Goal: Task Accomplishment & Management: Use online tool/utility

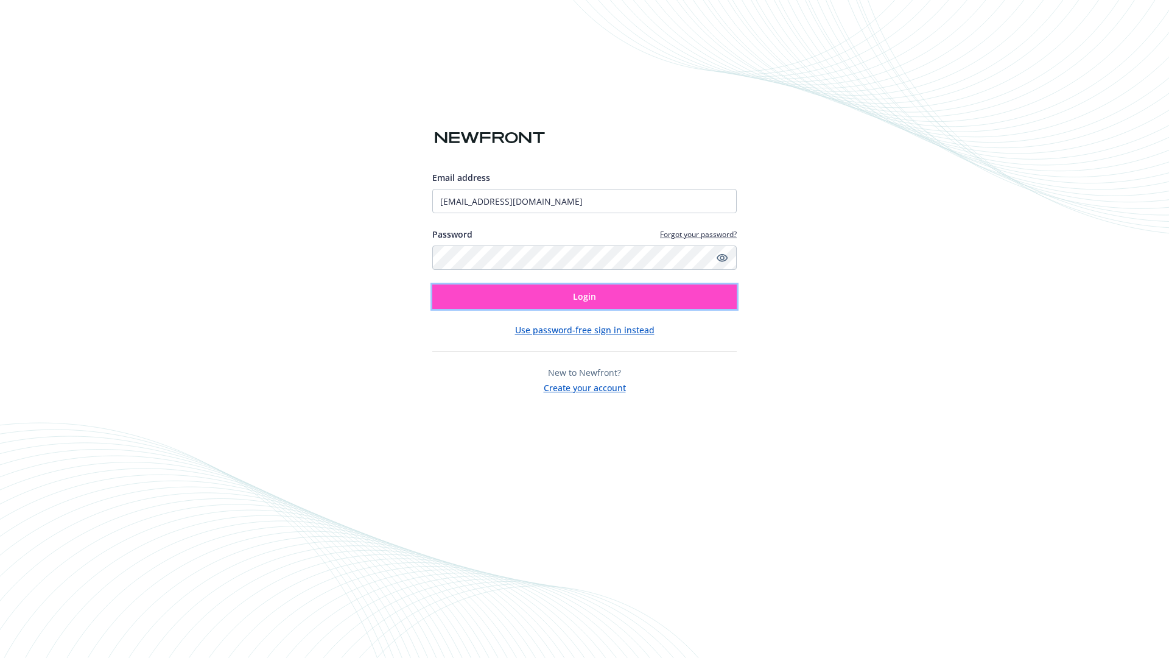
click at [585, 297] on span "Login" at bounding box center [584, 296] width 23 height 12
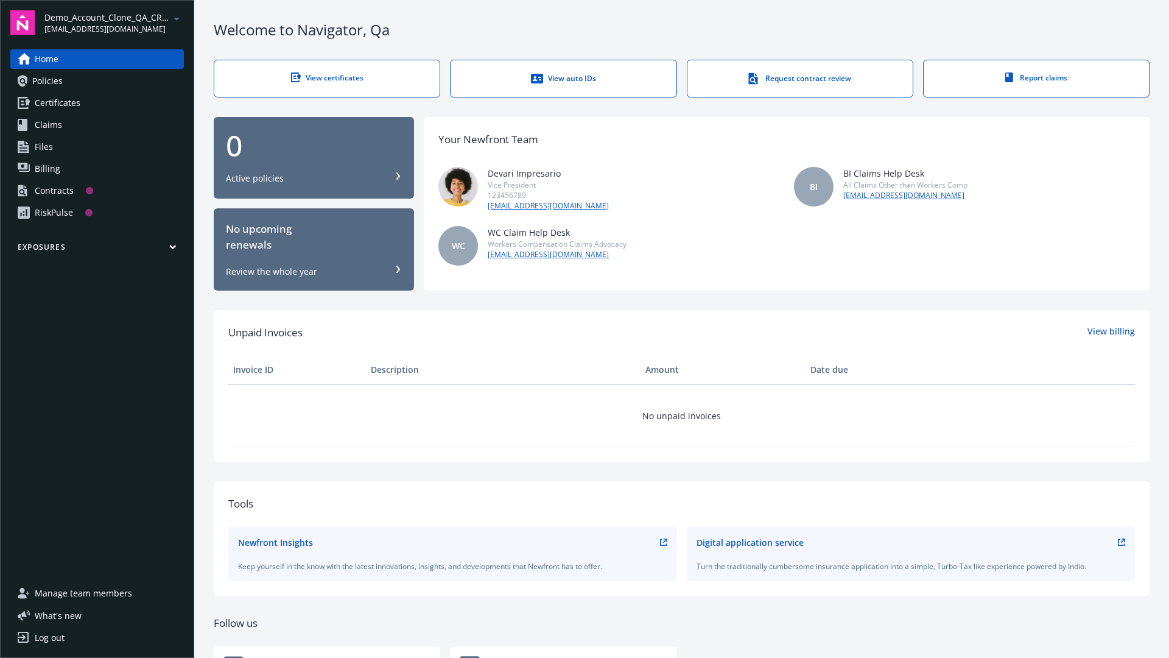
click at [114, 23] on span "Demo_Account_Clone_QA_CR_Tests_Prospect" at bounding box center [106, 17] width 125 height 13
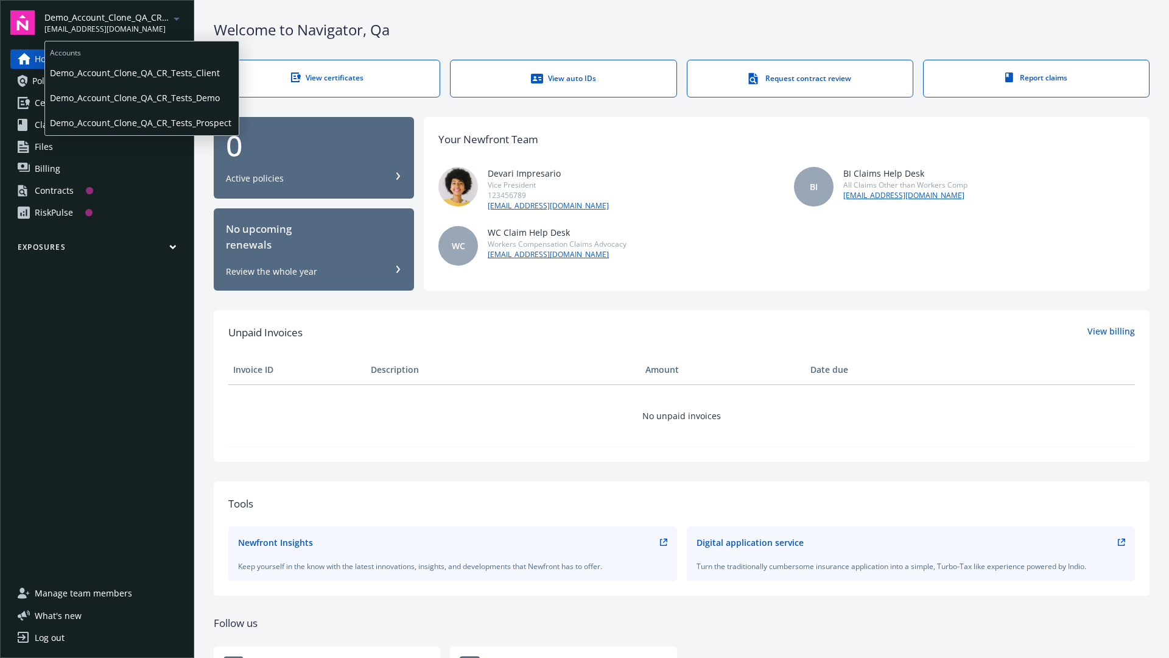
click at [141, 72] on span "Demo_Account_Clone_QA_CR_Tests_Client" at bounding box center [142, 72] width 184 height 25
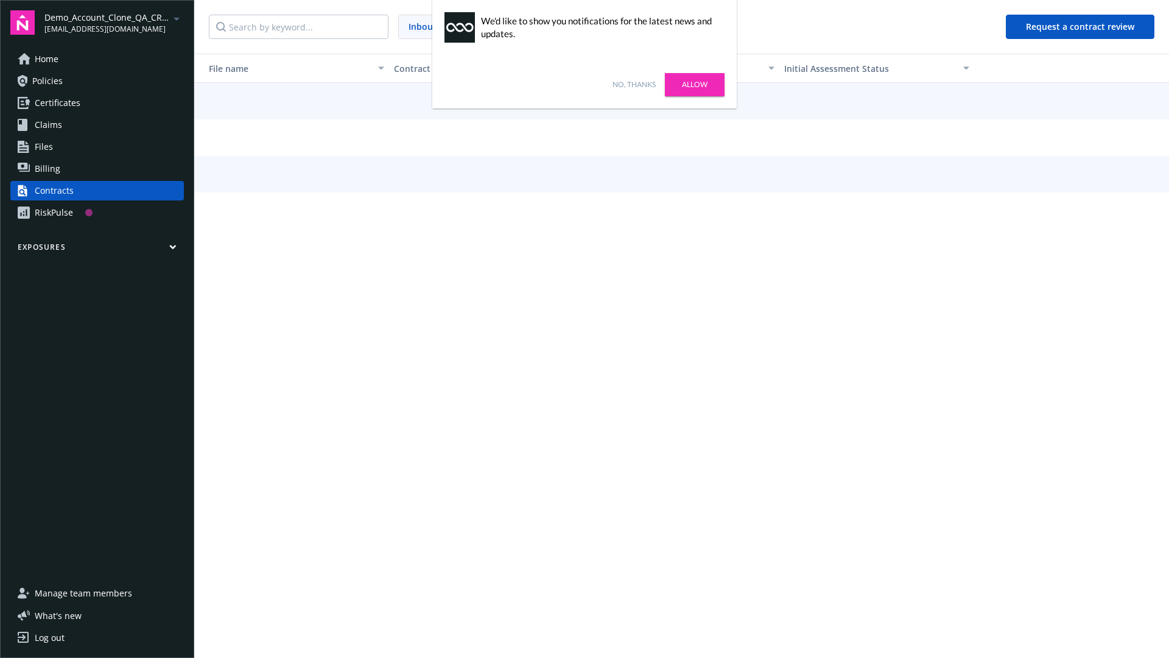
click at [634, 85] on link "No, thanks" at bounding box center [634, 84] width 43 height 11
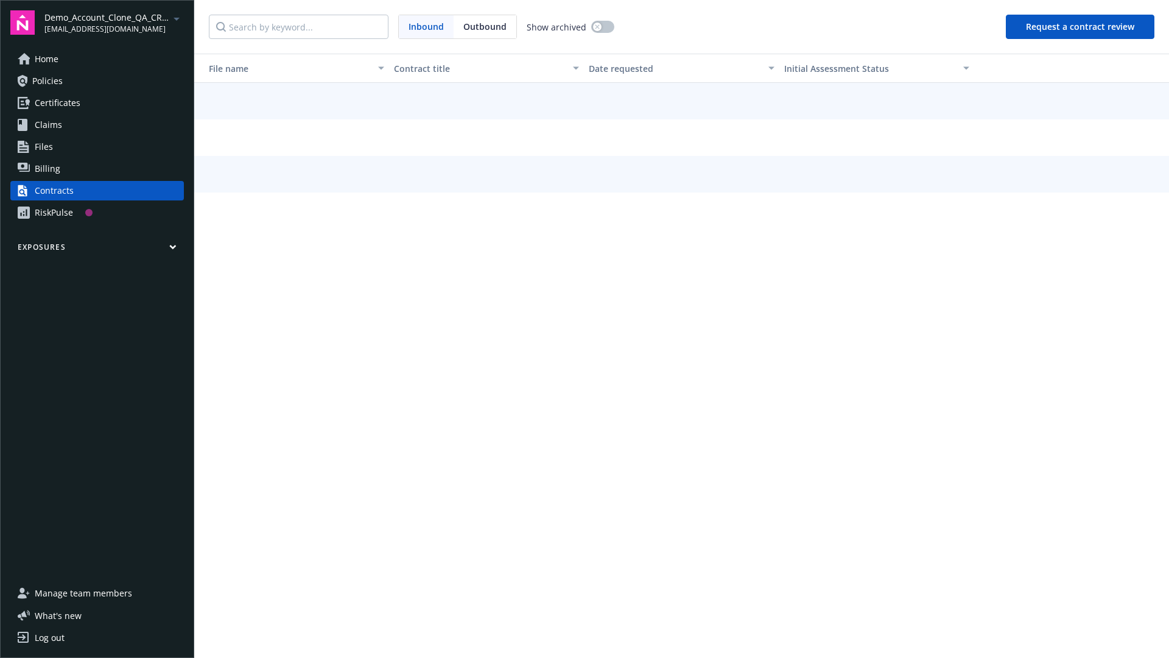
click at [1081, 27] on button "Request a contract review" at bounding box center [1080, 27] width 149 height 24
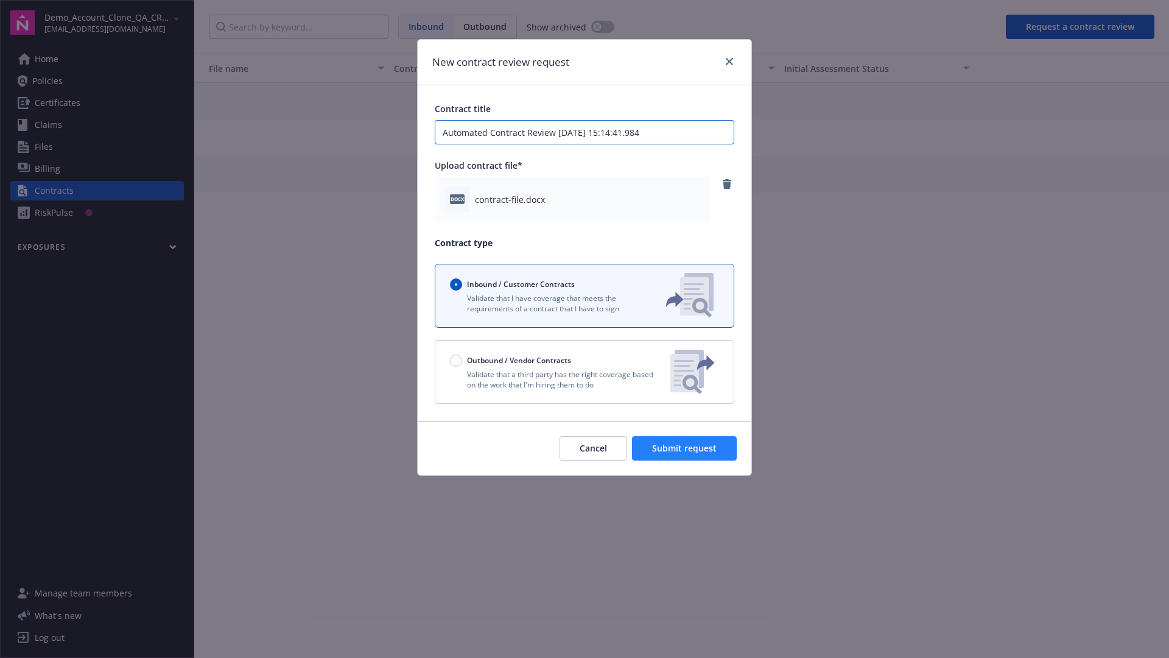
type input "Automated Contract Review 08-22-2025 15:14:41.984"
click at [685, 448] on span "Submit request" at bounding box center [684, 448] width 65 height 12
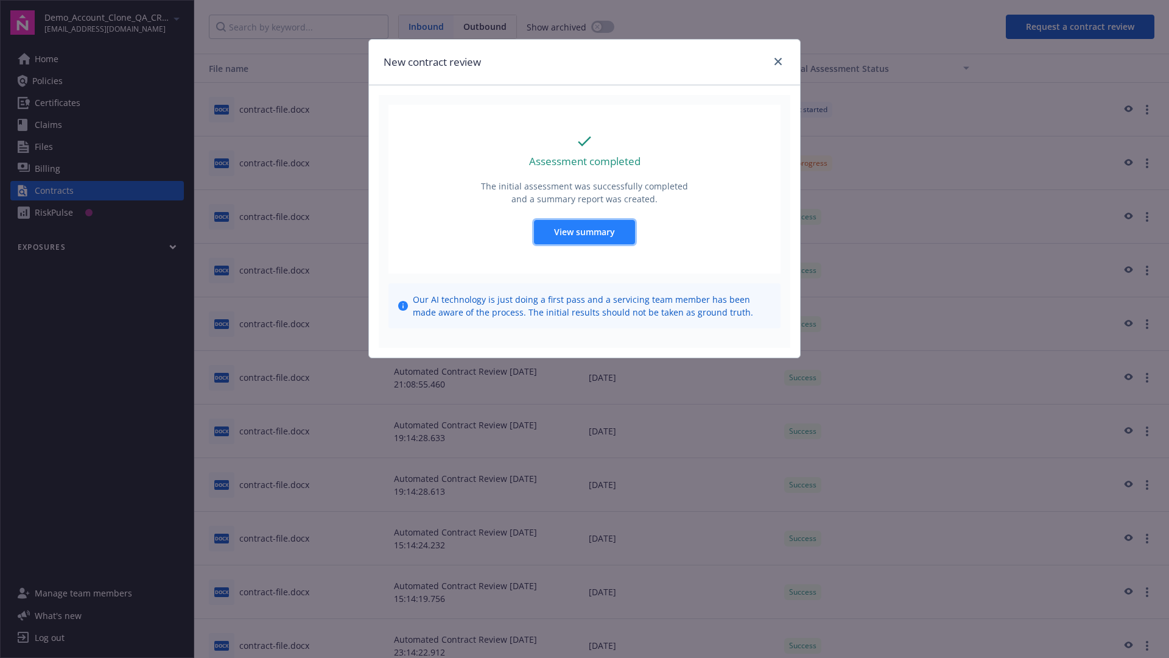
click at [584, 231] on span "View summary" at bounding box center [584, 232] width 61 height 12
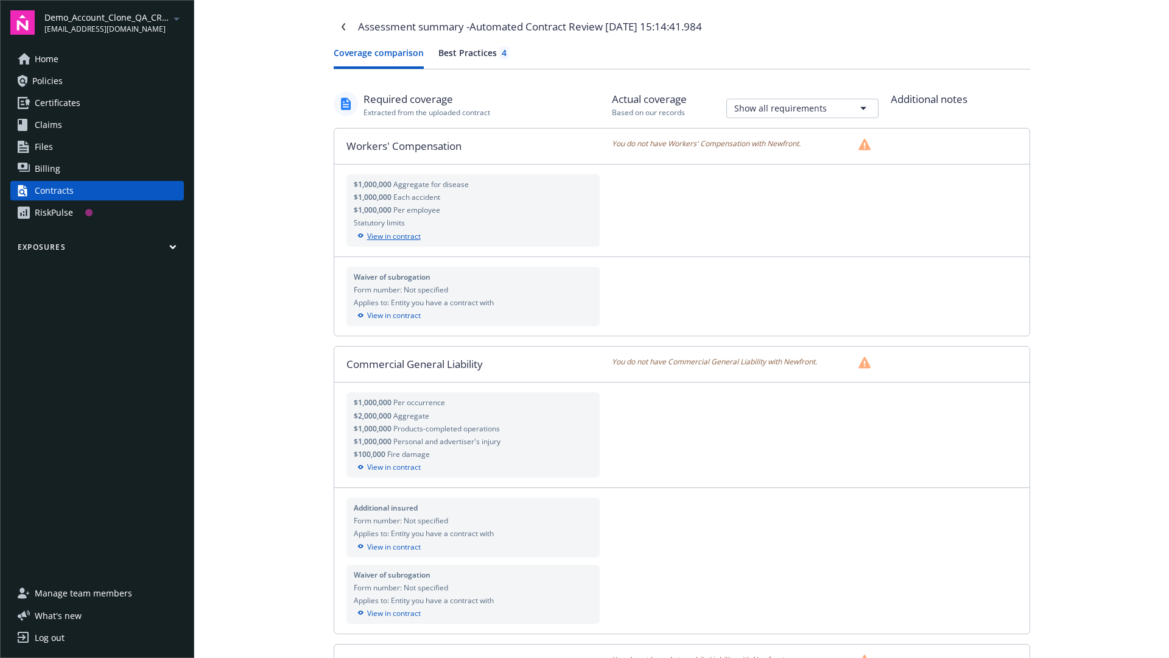
click at [473, 236] on div "View in contract" at bounding box center [473, 236] width 239 height 11
